Goal: Task Accomplishment & Management: Complete application form

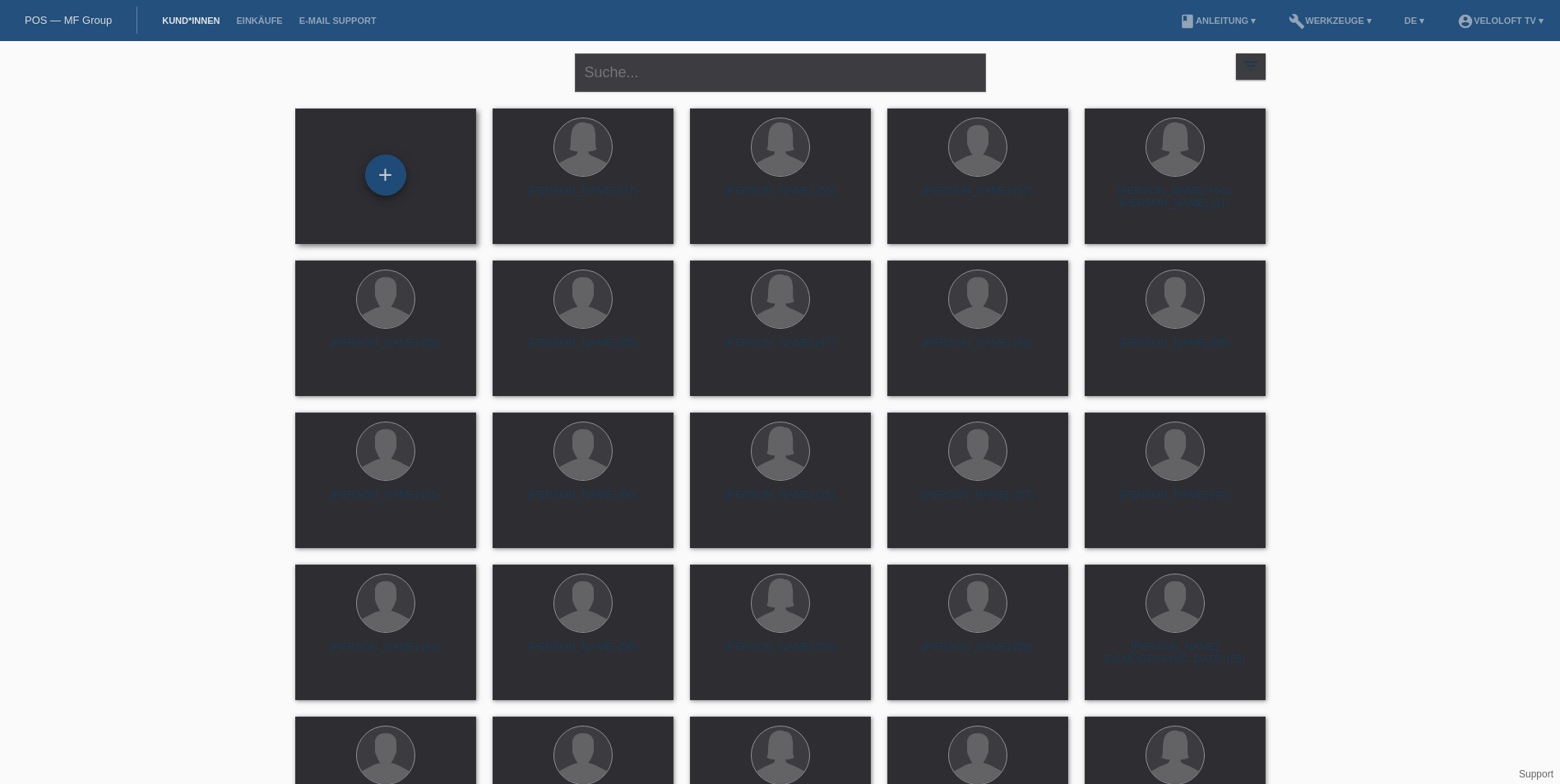
click at [395, 173] on div "+" at bounding box center [386, 175] width 41 height 41
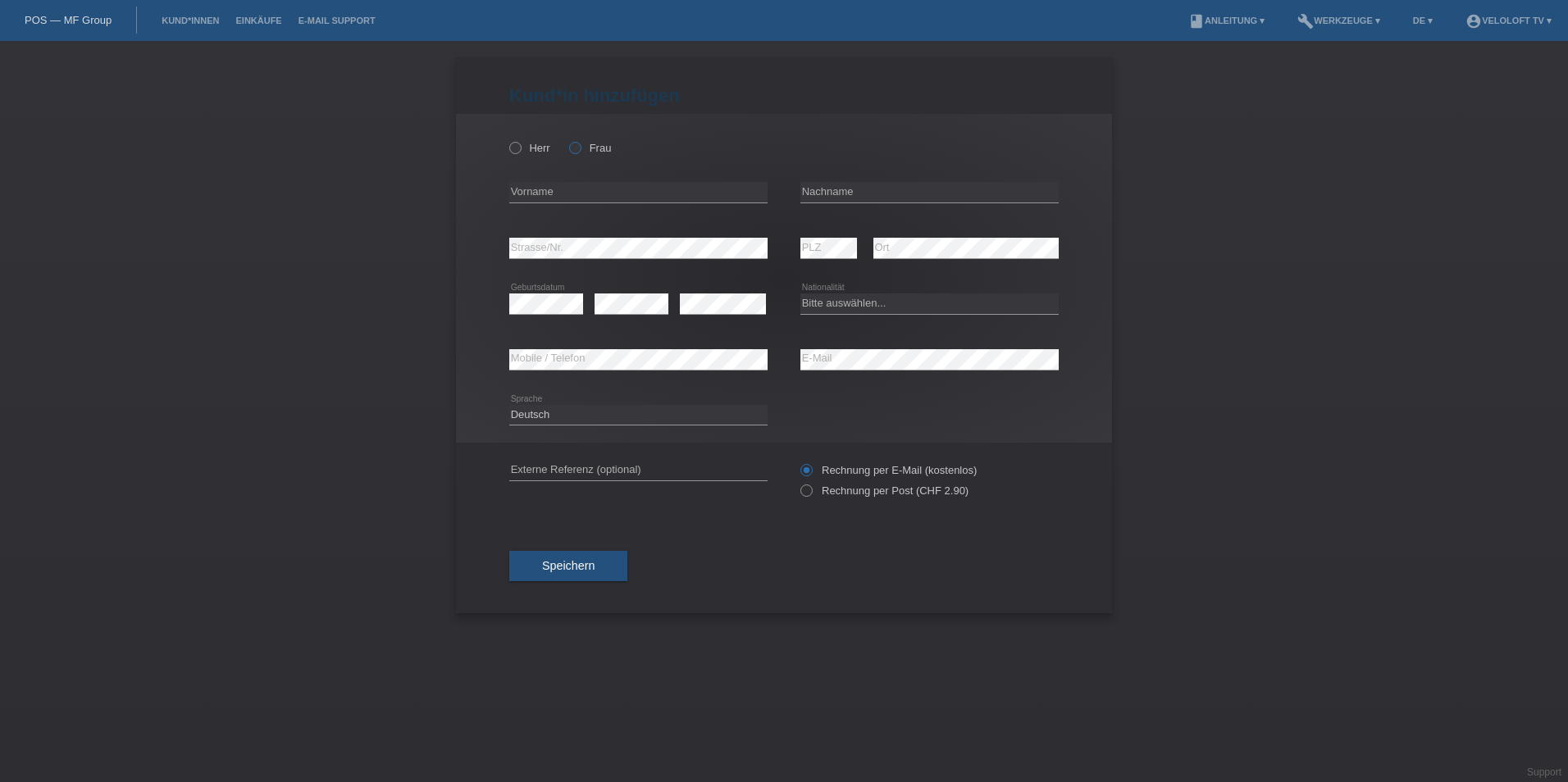
click at [594, 144] on label "Frau" at bounding box center [590, 148] width 42 height 13
click at [580, 144] on input "Frau" at bounding box center [574, 147] width 11 height 11
radio input "true"
click at [551, 182] on input "text" at bounding box center [638, 192] width 258 height 21
type input "[PERSON_NAME] [PERSON_NAME]"
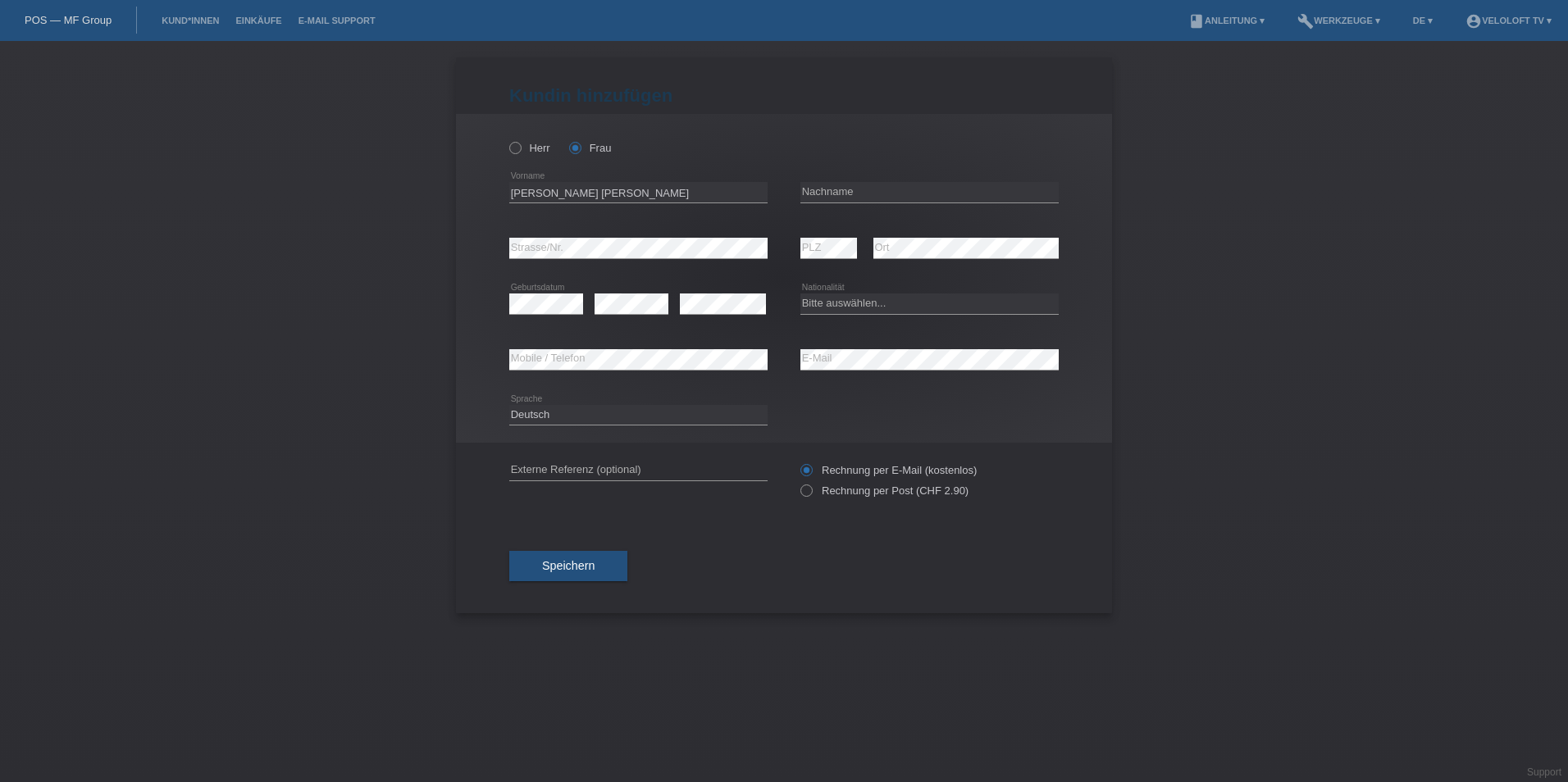
click at [833, 177] on div "error Nachname" at bounding box center [929, 192] width 258 height 56
click at [835, 182] on input "text" at bounding box center [929, 192] width 258 height 21
type input "Medina Mcleod"
click at [856, 309] on select "Bitte auswählen... Schweiz Deutschland Liechtenstein Österreich ------------ Af…" at bounding box center [929, 303] width 258 height 20
select select "CH"
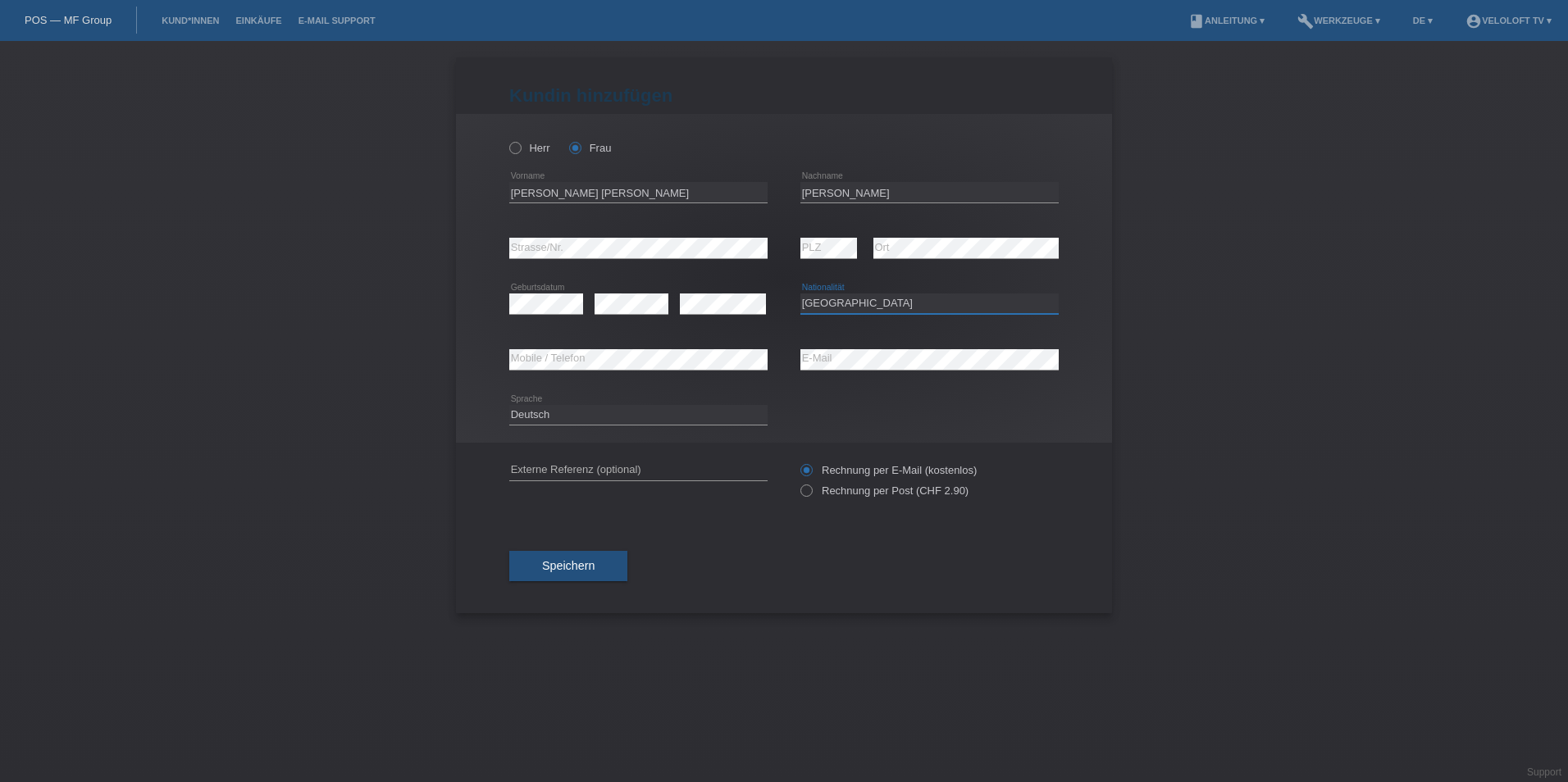
click at [801, 293] on select "Bitte auswählen... Schweiz Deutschland Liechtenstein Österreich ------------ Af…" at bounding box center [929, 303] width 258 height 20
click at [588, 376] on div "error Mobile / Telefon" at bounding box center [638, 359] width 258 height 56
click at [685, 424] on div "Deutsch Français Italiano English error Sprache" at bounding box center [638, 415] width 258 height 21
click at [618, 419] on select "Deutsch Français Italiano English" at bounding box center [638, 415] width 258 height 20
click at [591, 571] on span "Speichern" at bounding box center [567, 565] width 52 height 13
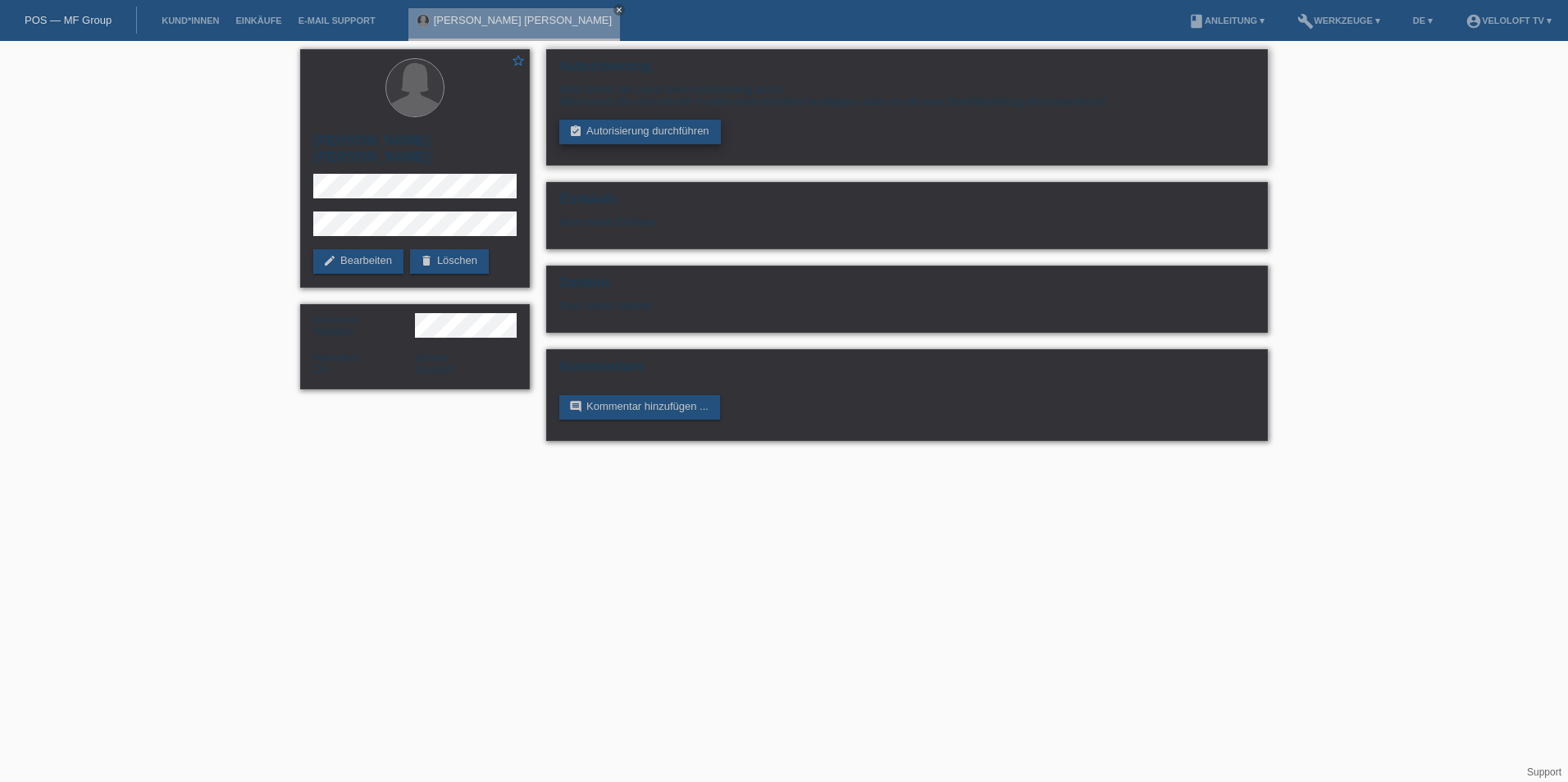
click at [686, 129] on link "assignment_turned_in Autorisierung durchführen" at bounding box center [640, 131] width 162 height 25
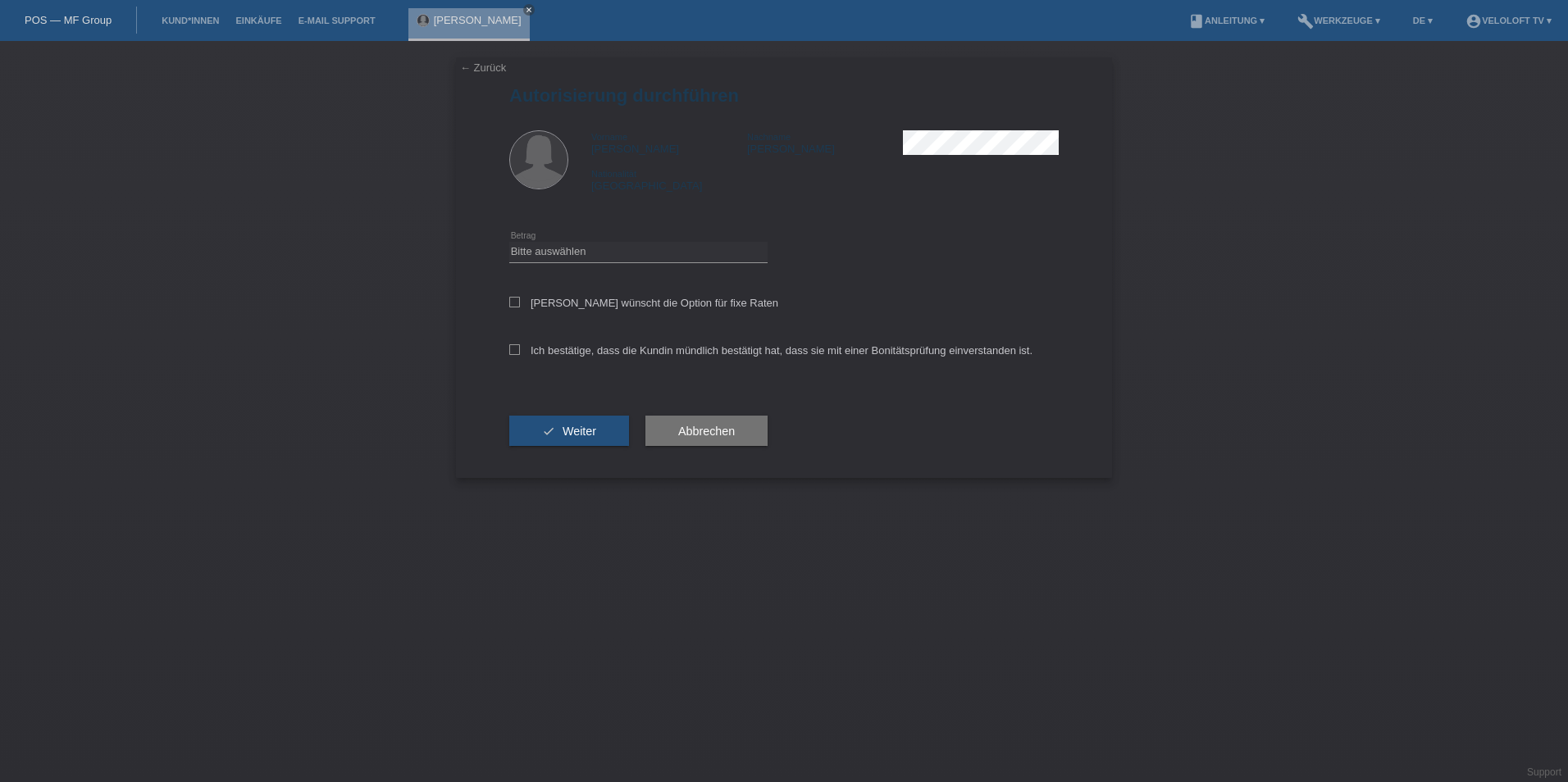
click at [588, 288] on div "Kundin wünscht die Option für fixe Raten" at bounding box center [784, 304] width 549 height 47
drag, startPoint x: 586, startPoint y: 295, endPoint x: 573, endPoint y: 318, distance: 26.4
click at [586, 295] on div "Kundin wünscht die Option für fixe Raten" at bounding box center [784, 304] width 549 height 47
click at [562, 309] on div "Kundin wünscht die Option für fixe Raten" at bounding box center [784, 304] width 549 height 47
click at [534, 305] on label "Kundin wünscht die Option für fixe Raten" at bounding box center [644, 302] width 269 height 13
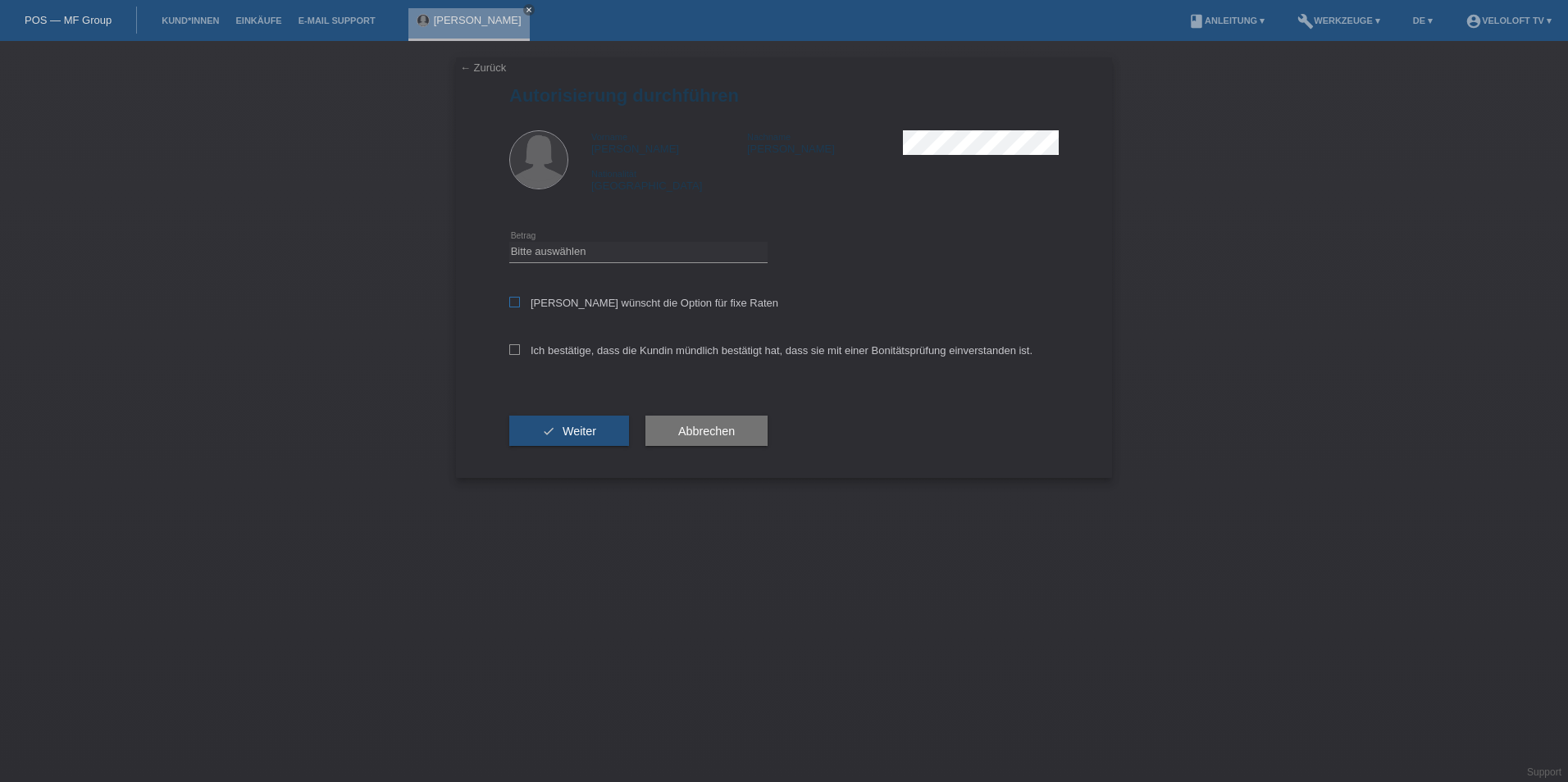
click at [520, 305] on input "Kundin wünscht die Option für fixe Raten" at bounding box center [514, 301] width 11 height 11
checkbox input "true"
click at [511, 350] on icon at bounding box center [514, 349] width 11 height 11
click at [511, 350] on input "Ich bestätige, dass die Kundin mündlich bestätigt hat, dass sie mit einer Bonit…" at bounding box center [514, 349] width 11 height 11
checkbox input "true"
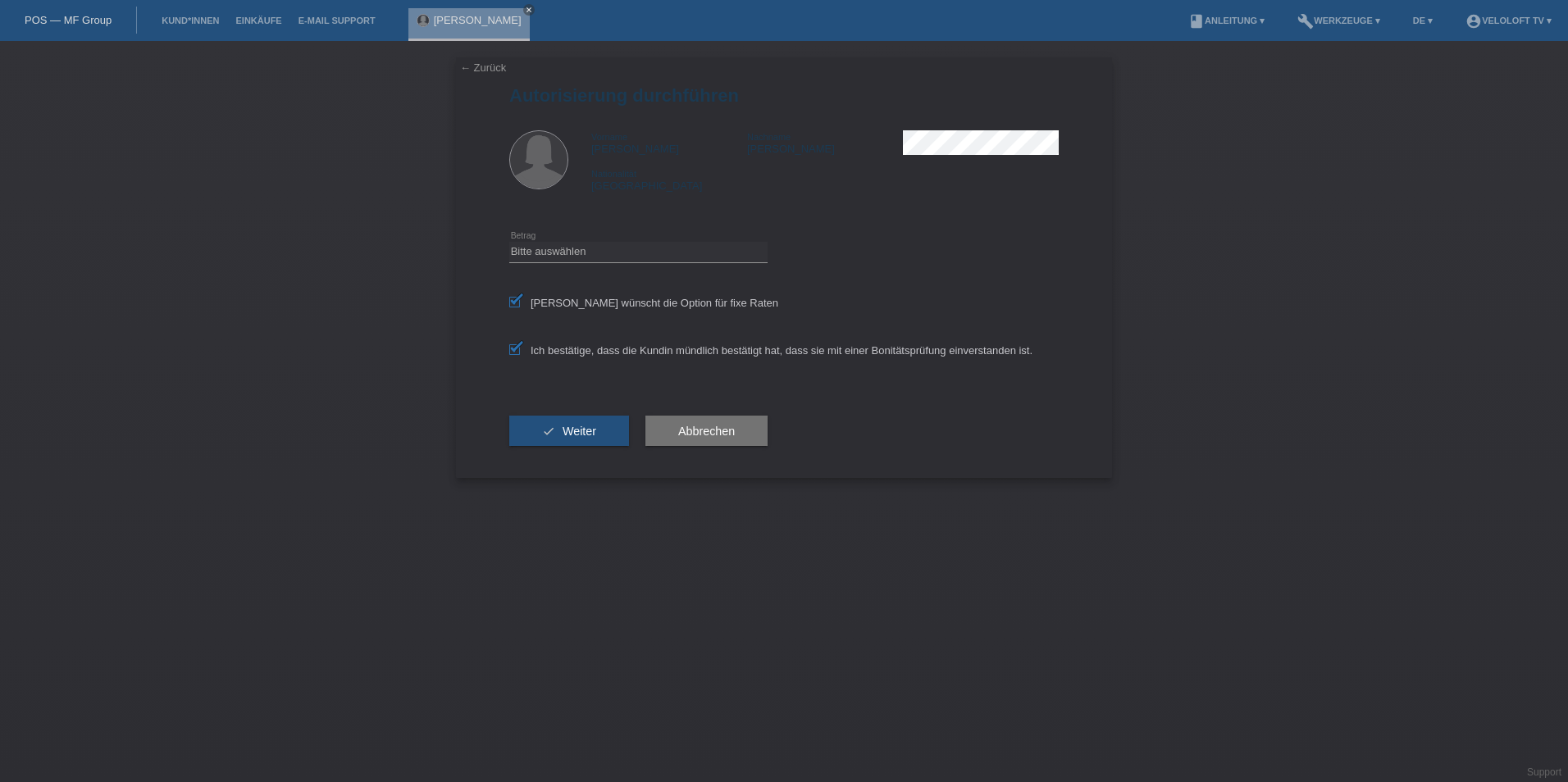
click at [586, 238] on div "Bitte auswählen CHF 1.00 - CHF 499.00 CHF 500.00 - CHF 1'999.00 CHF 2'000.00 - …" at bounding box center [638, 252] width 258 height 56
click at [576, 253] on select "Bitte auswählen CHF 1.00 - CHF 499.00 CHF 500.00 - CHF 1'999.00 CHF 2'000.00 - …" at bounding box center [638, 252] width 258 height 20
select select "2"
click at [509, 242] on select "Bitte auswählen CHF 1.00 - CHF 499.00 CHF 500.00 - CHF 1'999.00 CHF 2'000.00 - …" at bounding box center [638, 252] width 258 height 20
click at [593, 431] on span "Weiter" at bounding box center [579, 431] width 33 height 13
